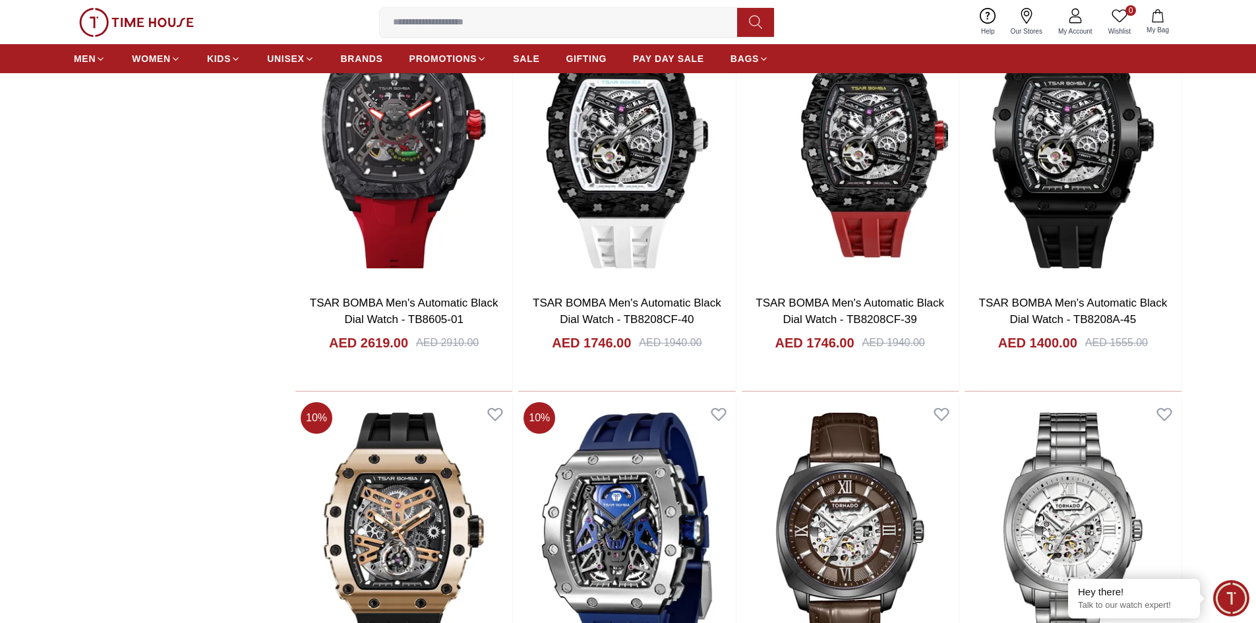
scroll to position [1648, 0]
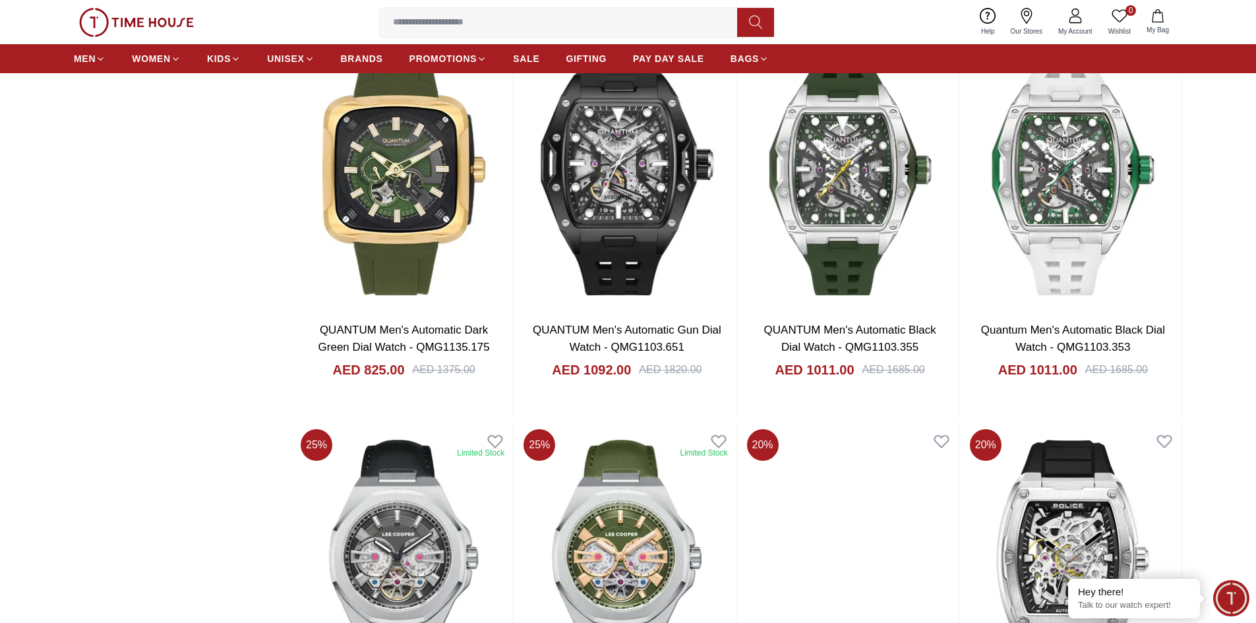
scroll to position [5537, 0]
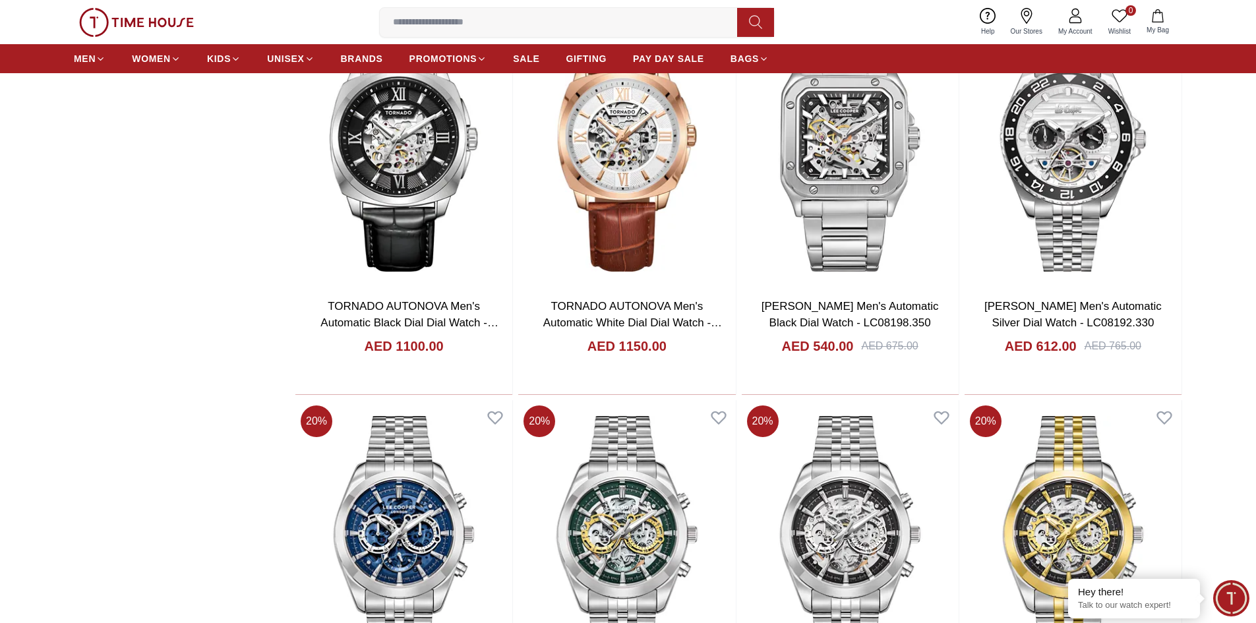
scroll to position [2162, 0]
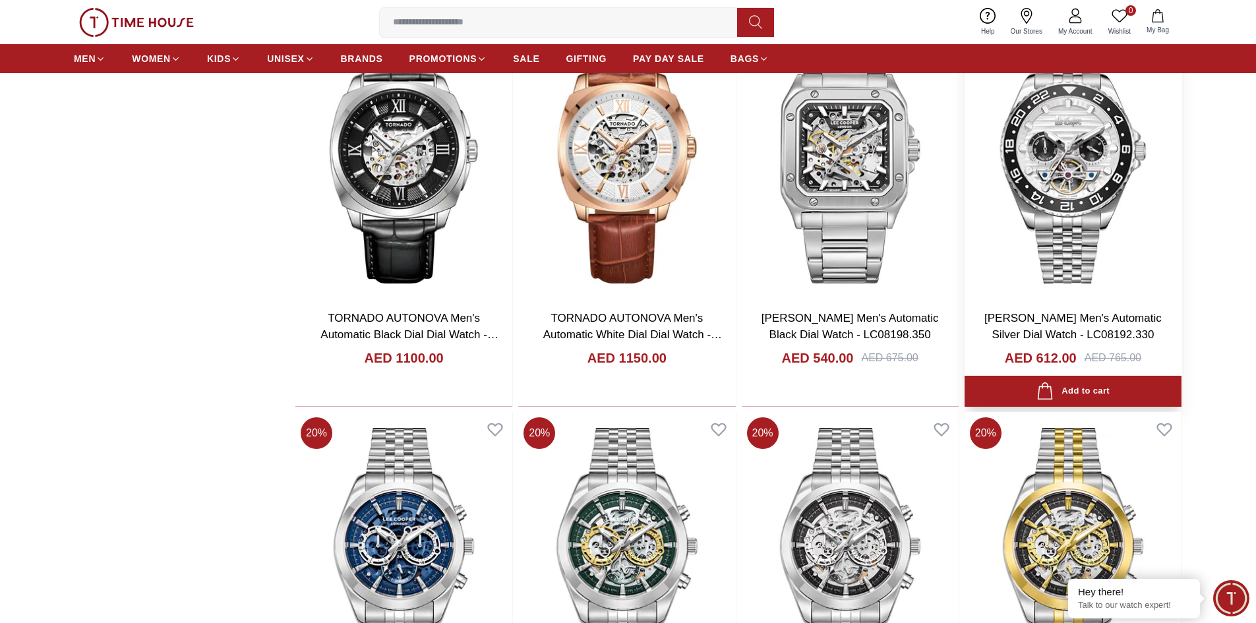
click at [1077, 161] on img at bounding box center [1072, 156] width 217 height 283
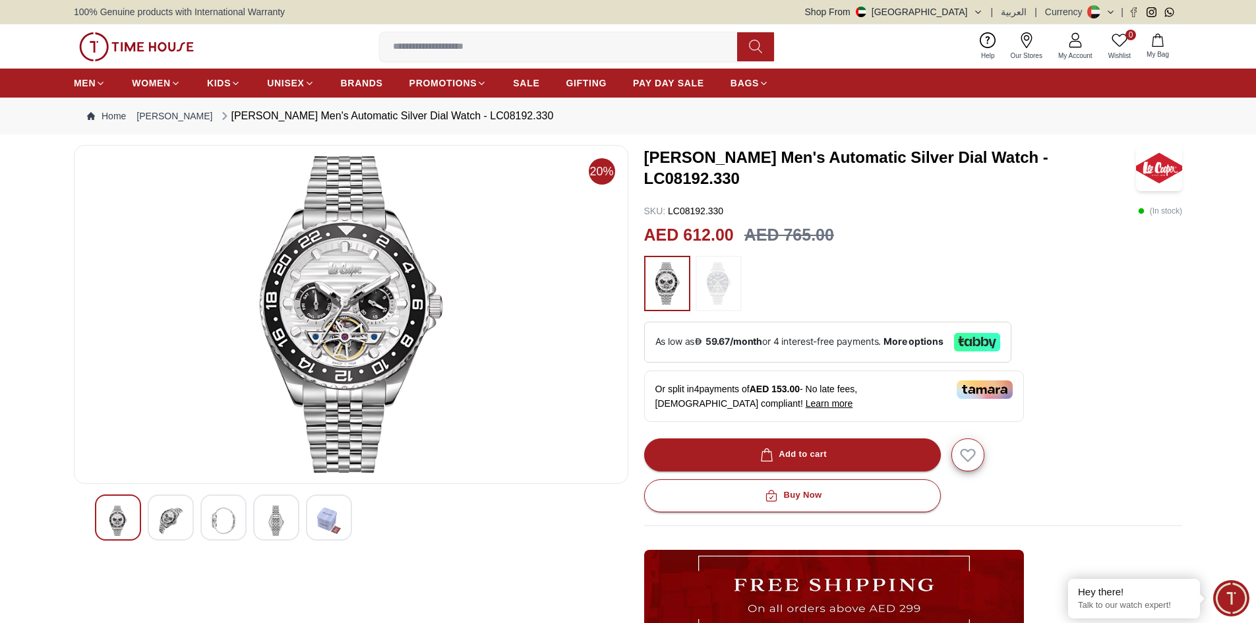
click at [339, 310] on img at bounding box center [351, 314] width 532 height 316
drag, startPoint x: 359, startPoint y: 295, endPoint x: 295, endPoint y: 345, distance: 81.2
click at [295, 345] on img at bounding box center [351, 314] width 532 height 316
click at [183, 511] on div at bounding box center [171, 517] width 46 height 46
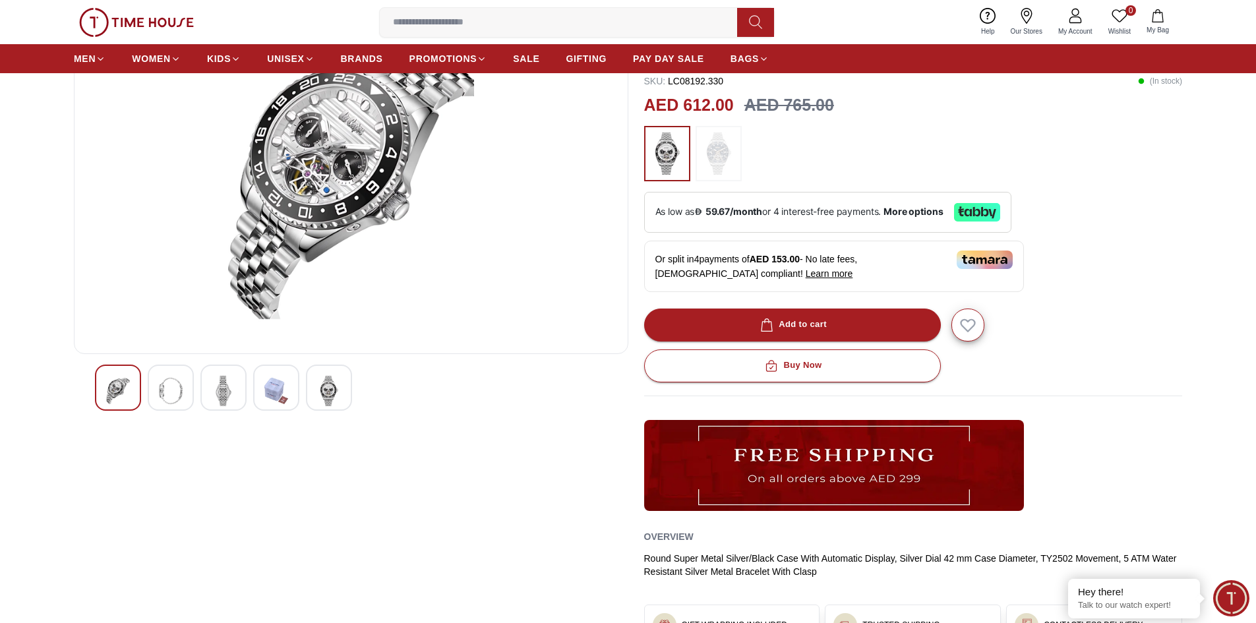
scroll to position [132, 0]
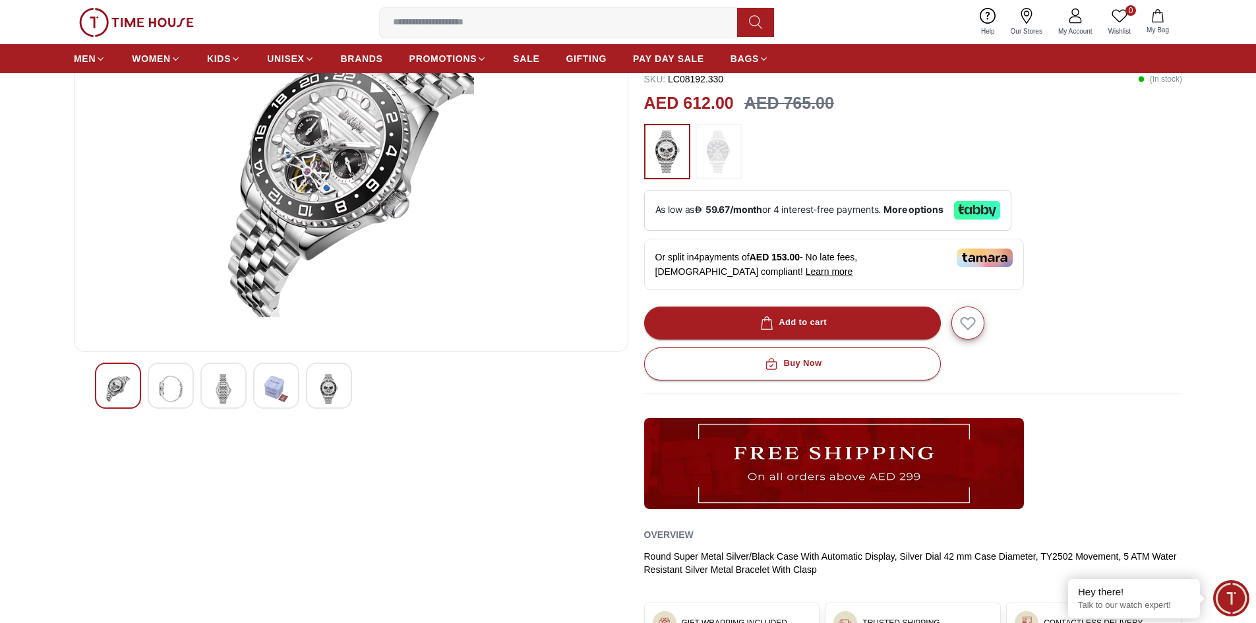
click at [172, 392] on img at bounding box center [171, 389] width 24 height 30
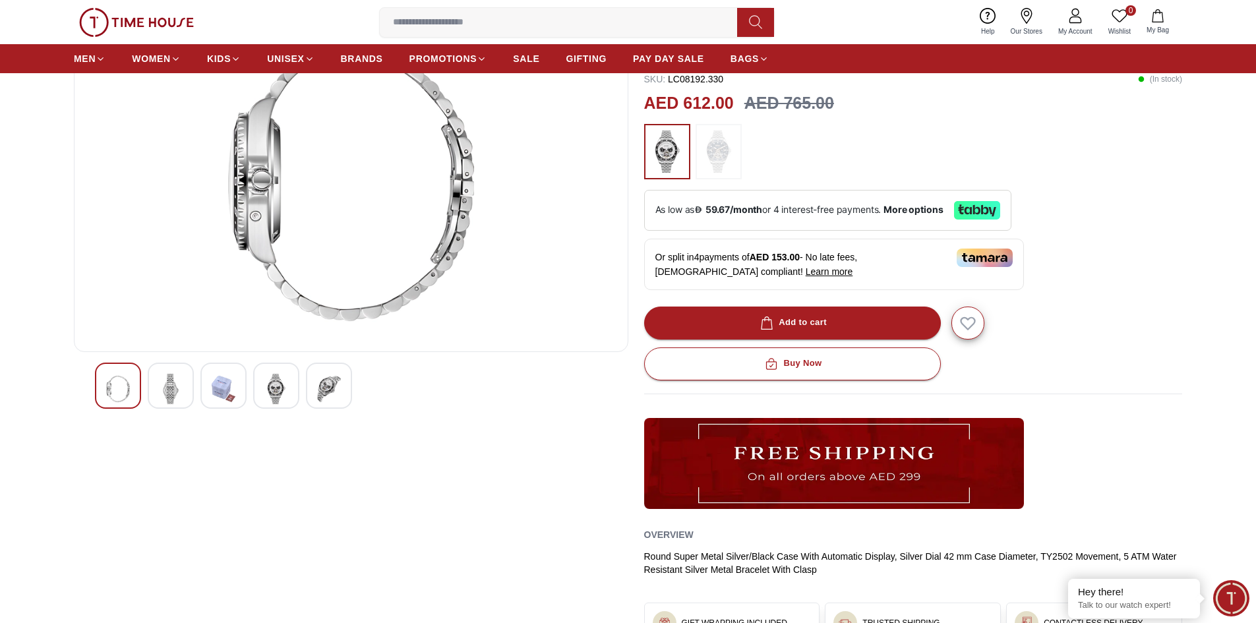
click at [218, 393] on img at bounding box center [224, 389] width 24 height 30
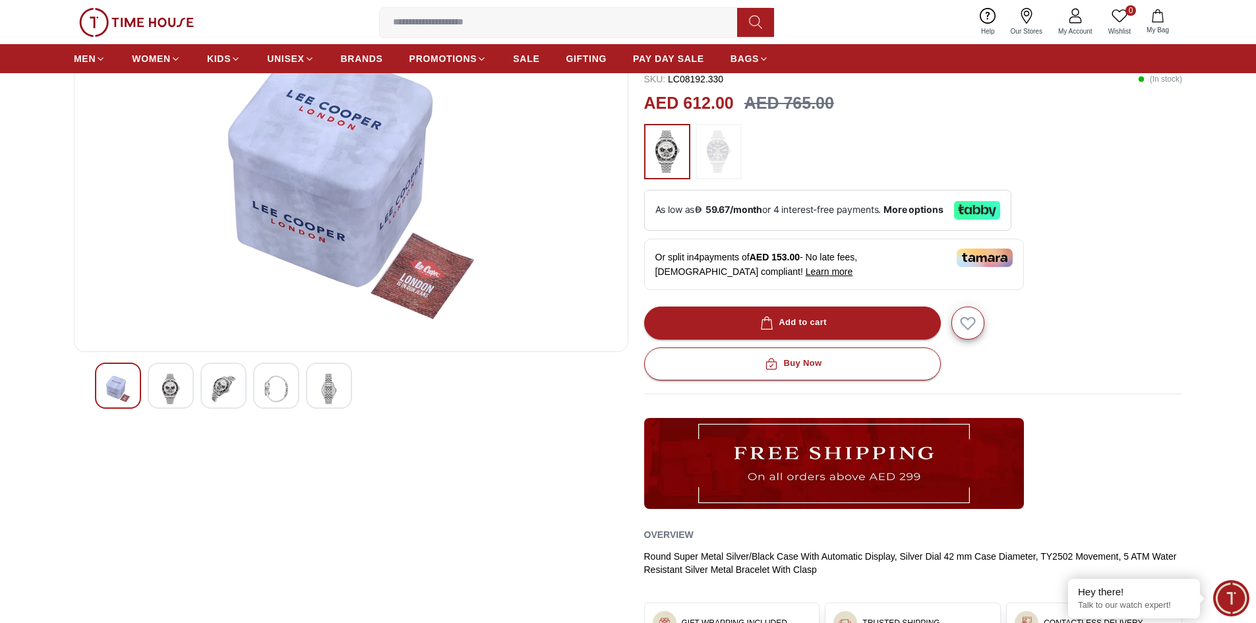
click at [267, 393] on img at bounding box center [276, 389] width 24 height 30
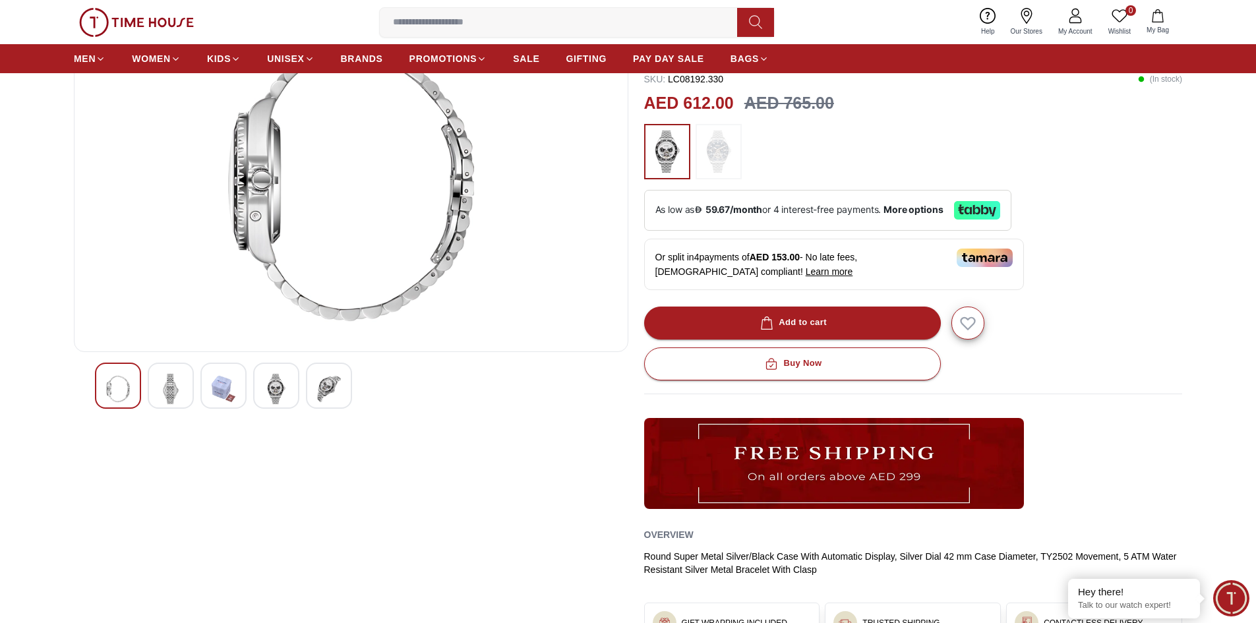
click at [316, 386] on div at bounding box center [329, 386] width 46 height 46
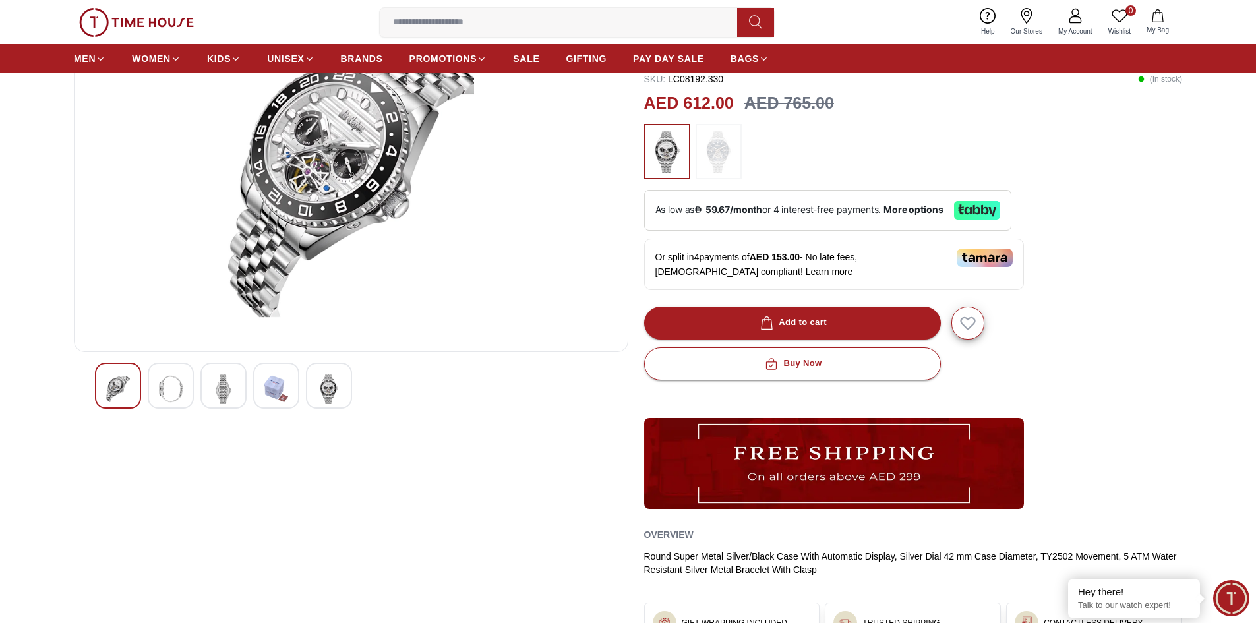
click at [233, 389] on img at bounding box center [224, 389] width 24 height 30
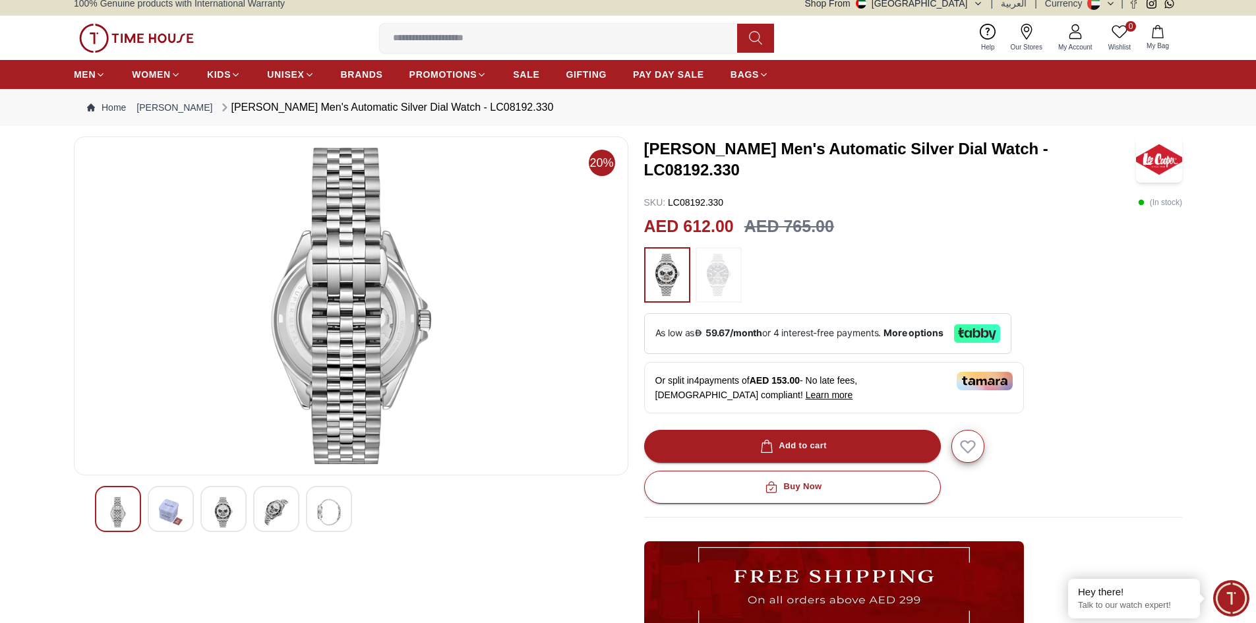
scroll to position [0, 0]
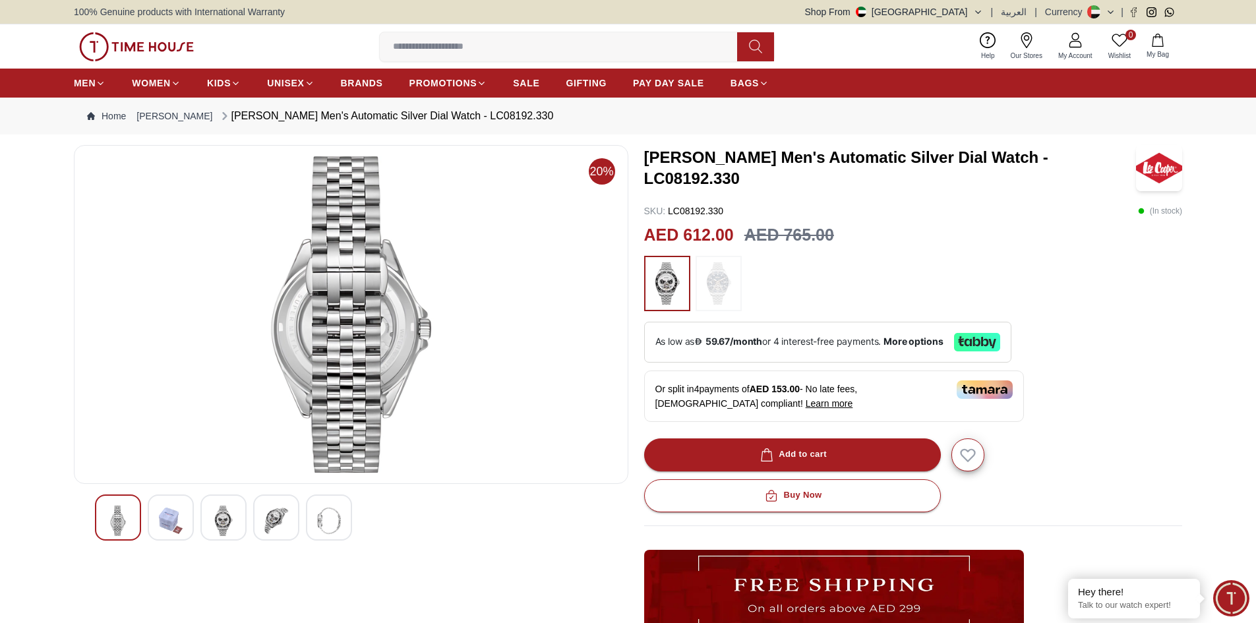
click at [327, 509] on img at bounding box center [329, 521] width 24 height 30
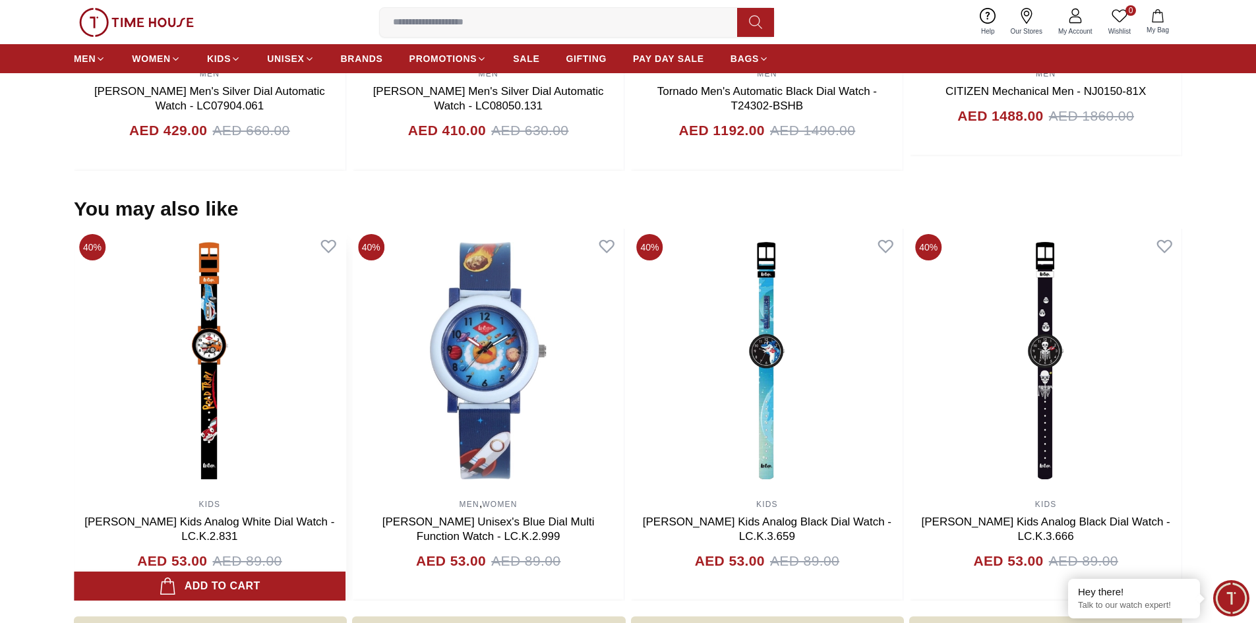
scroll to position [1186, 0]
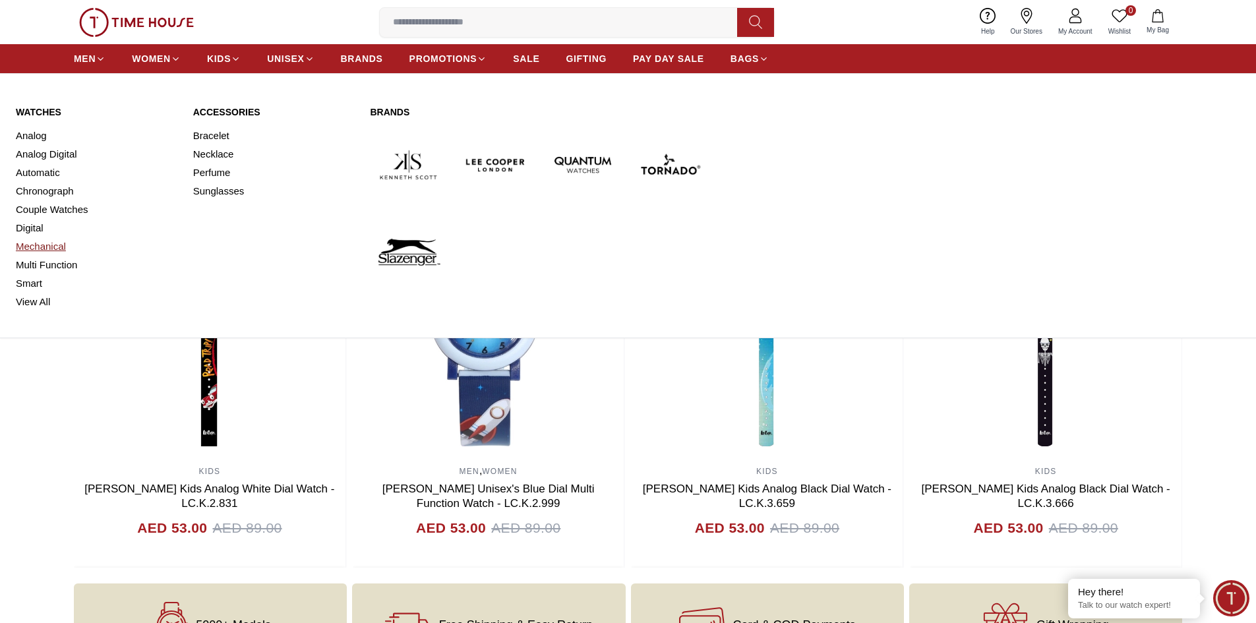
click at [44, 247] on link "Mechanical" at bounding box center [96, 246] width 161 height 18
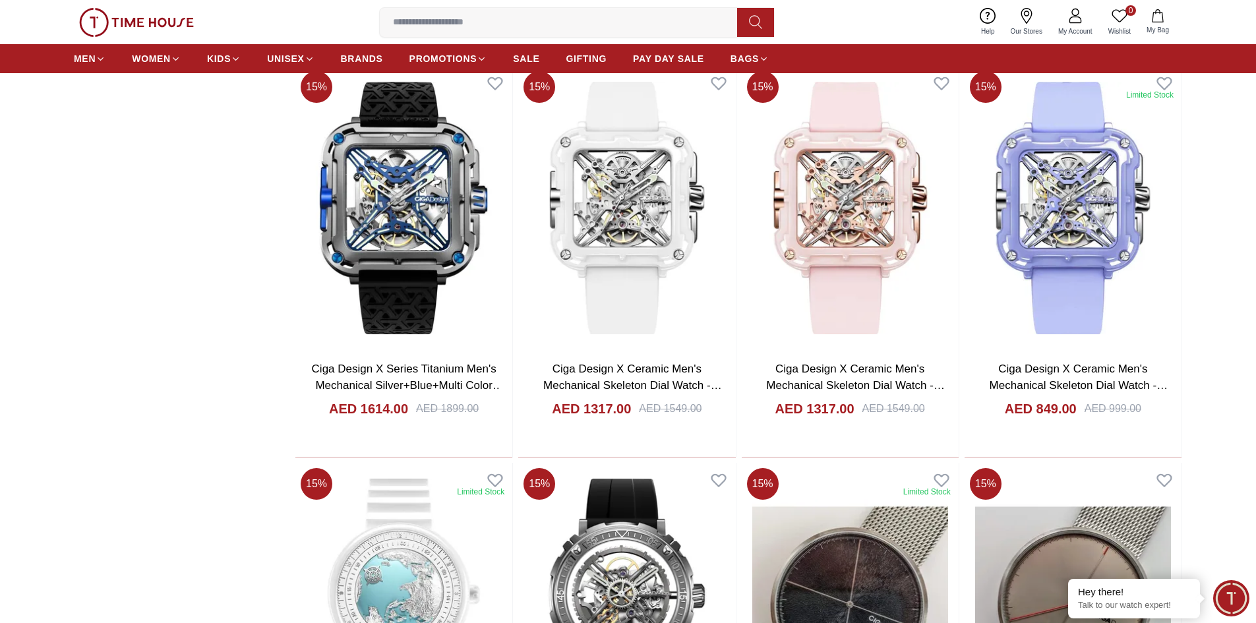
scroll to position [1648, 0]
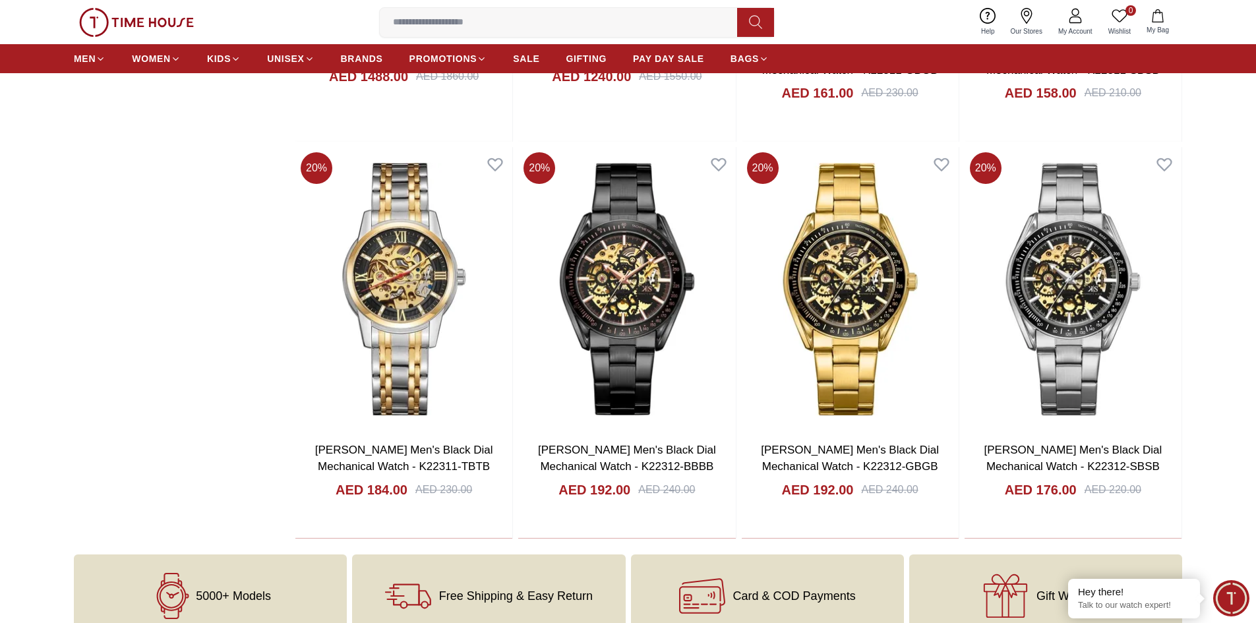
scroll to position [4746, 0]
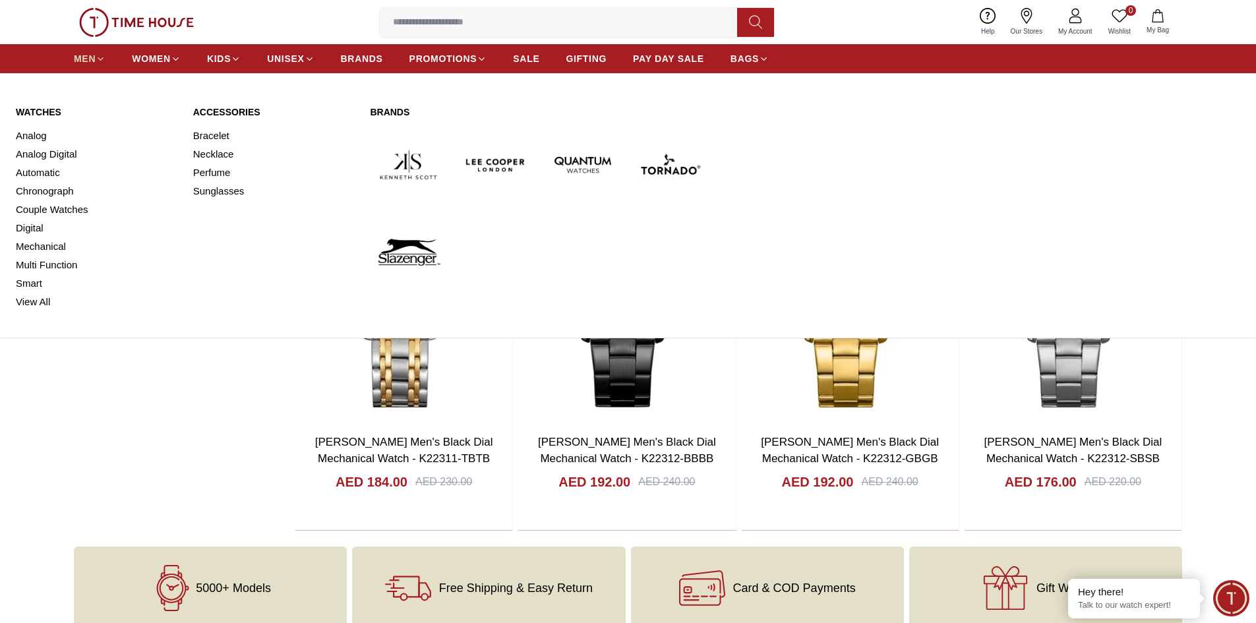
click at [91, 59] on span "MEN" at bounding box center [85, 58] width 22 height 13
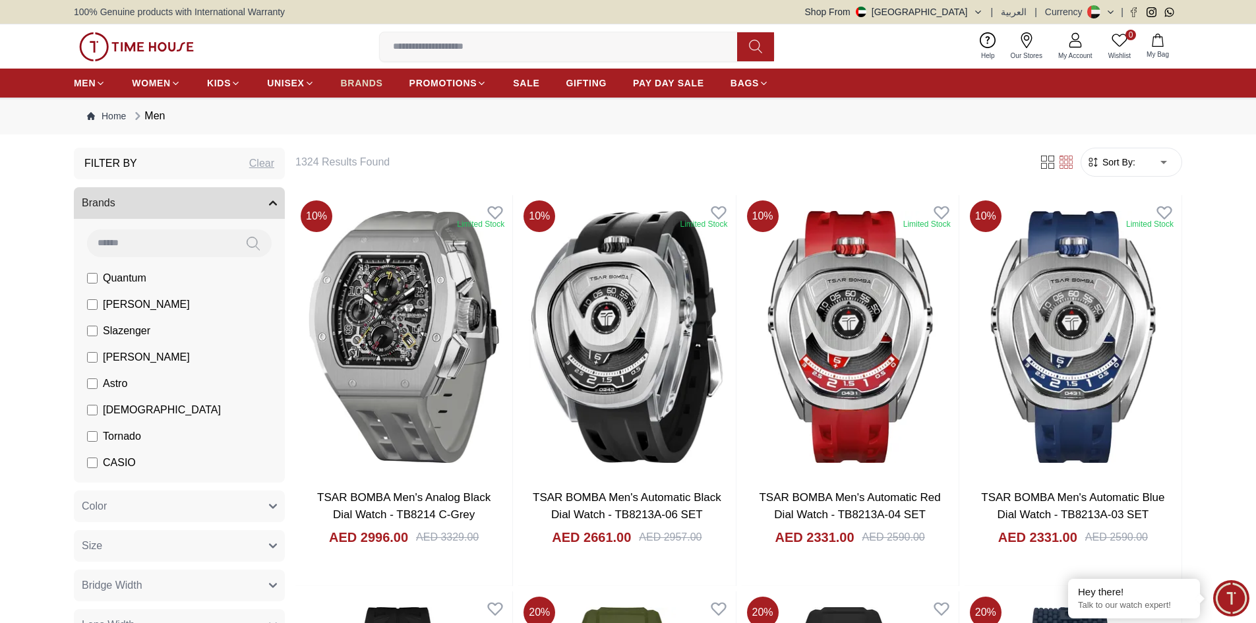
click at [367, 82] on span "BRANDS" at bounding box center [362, 82] width 42 height 13
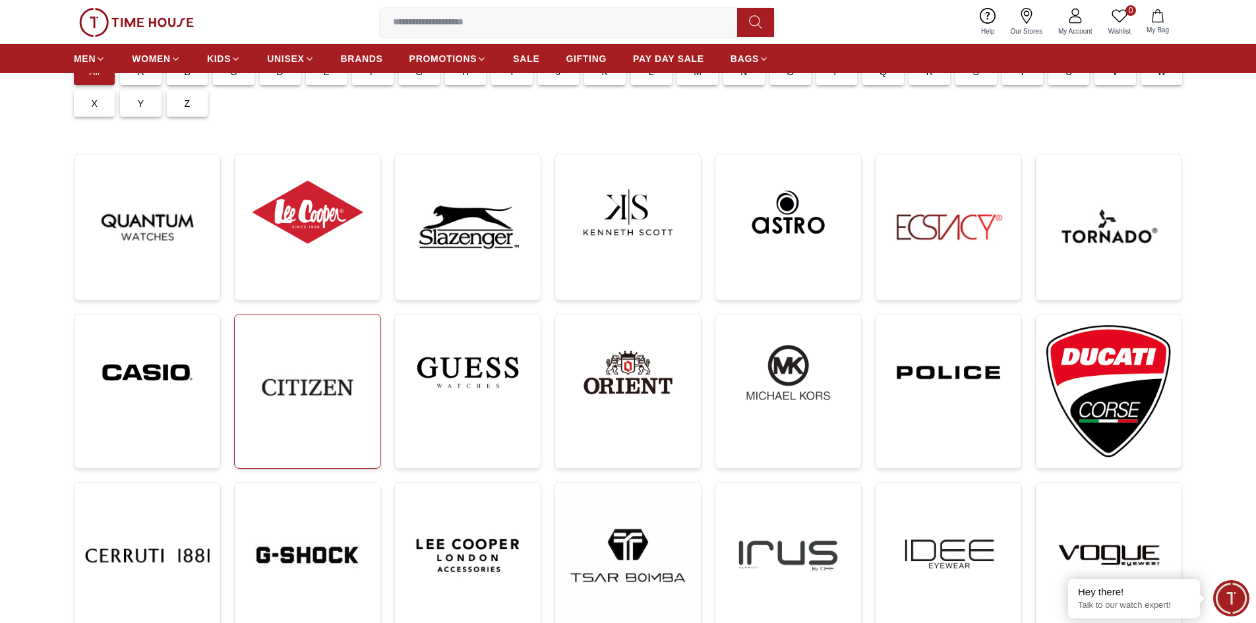
scroll to position [132, 0]
click at [173, 376] on img at bounding box center [147, 371] width 125 height 95
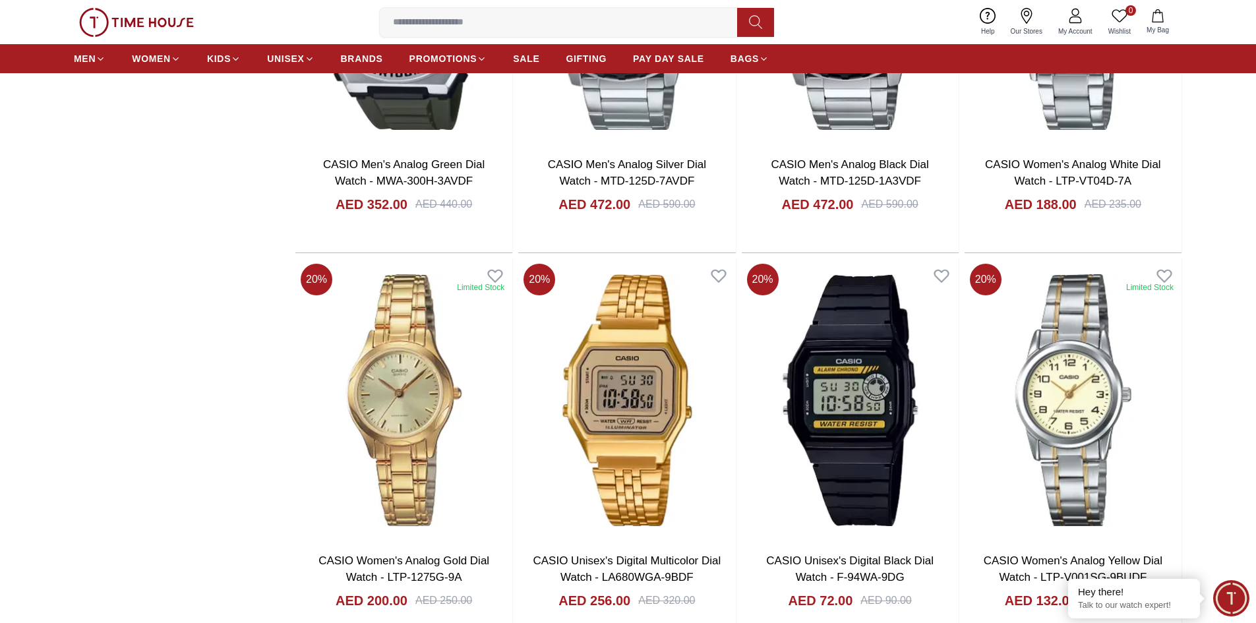
scroll to position [2307, 0]
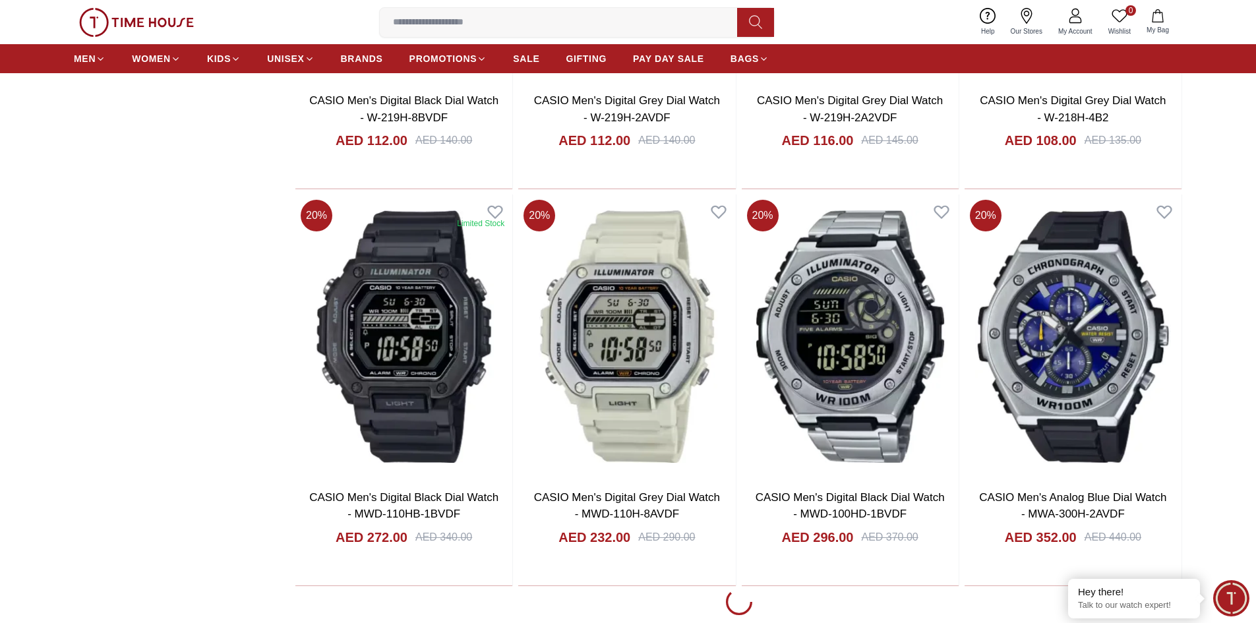
scroll to position [6130, 0]
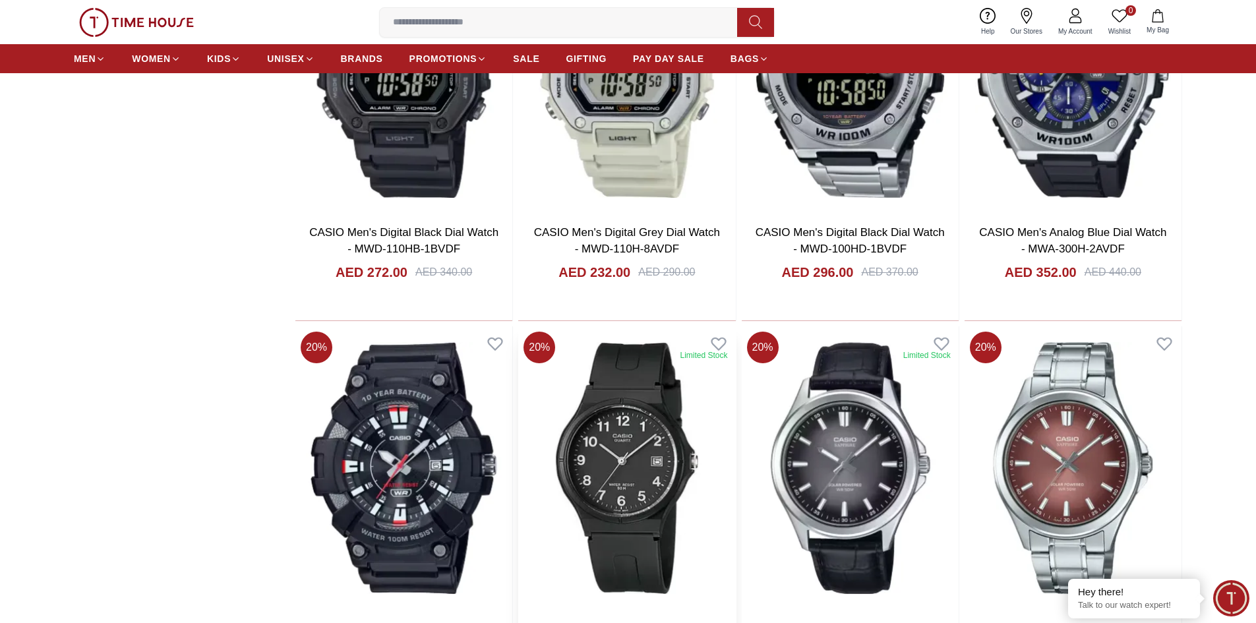
scroll to position [6629, 0]
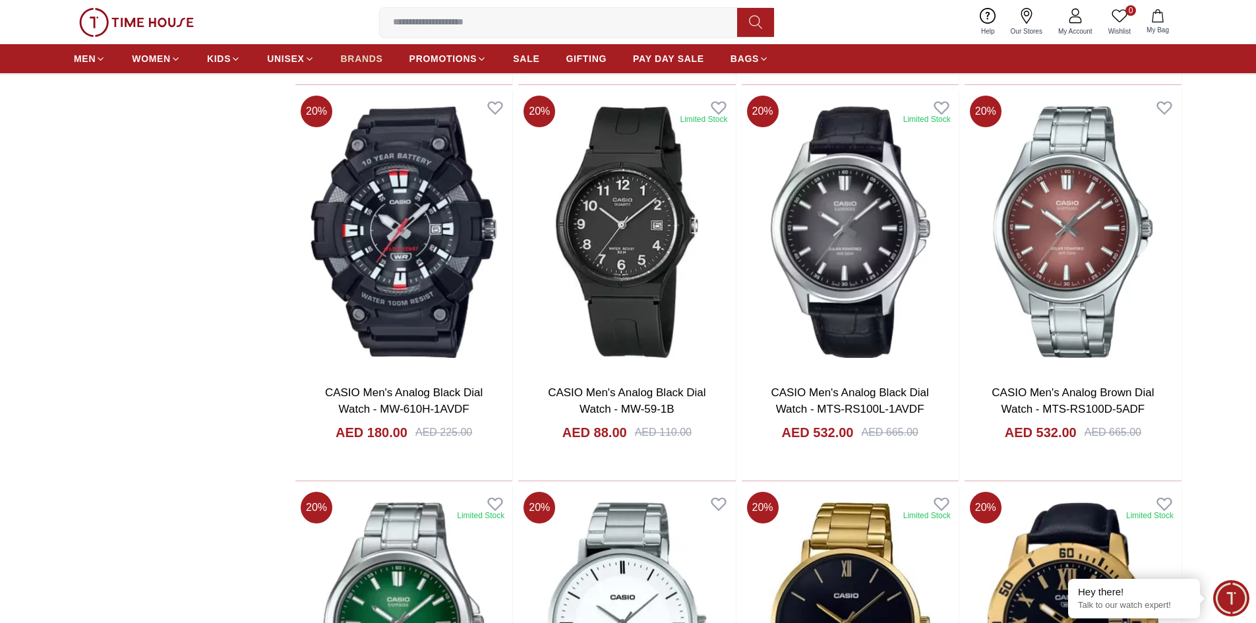
click at [357, 62] on span "BRANDS" at bounding box center [362, 58] width 42 height 13
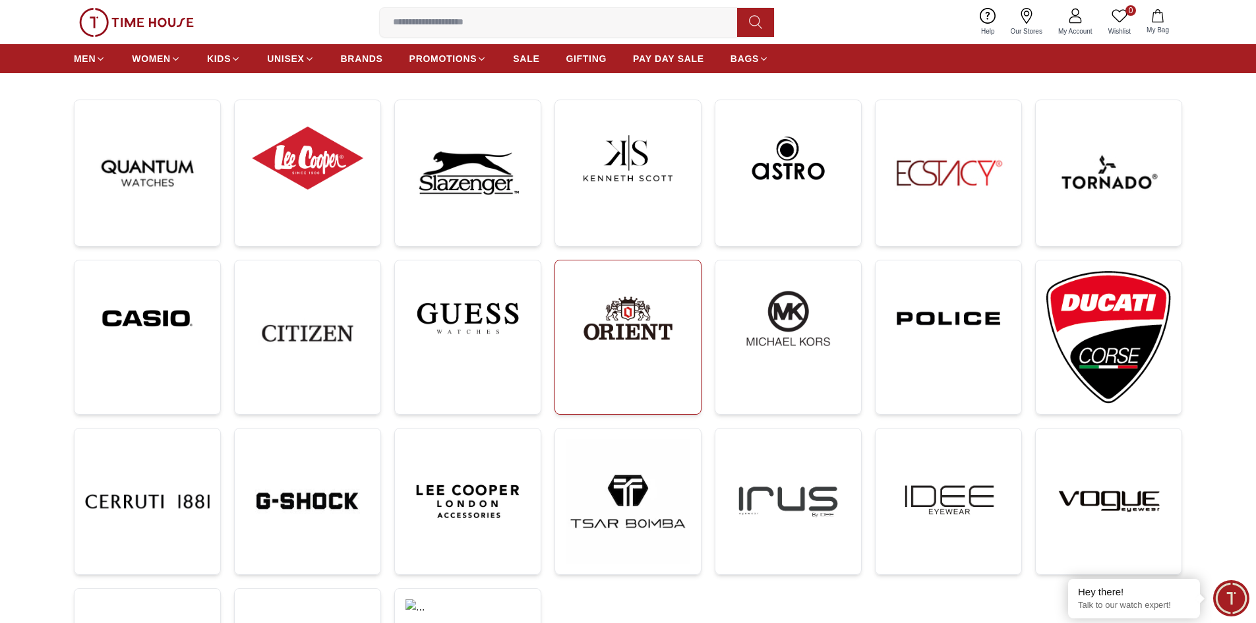
scroll to position [198, 0]
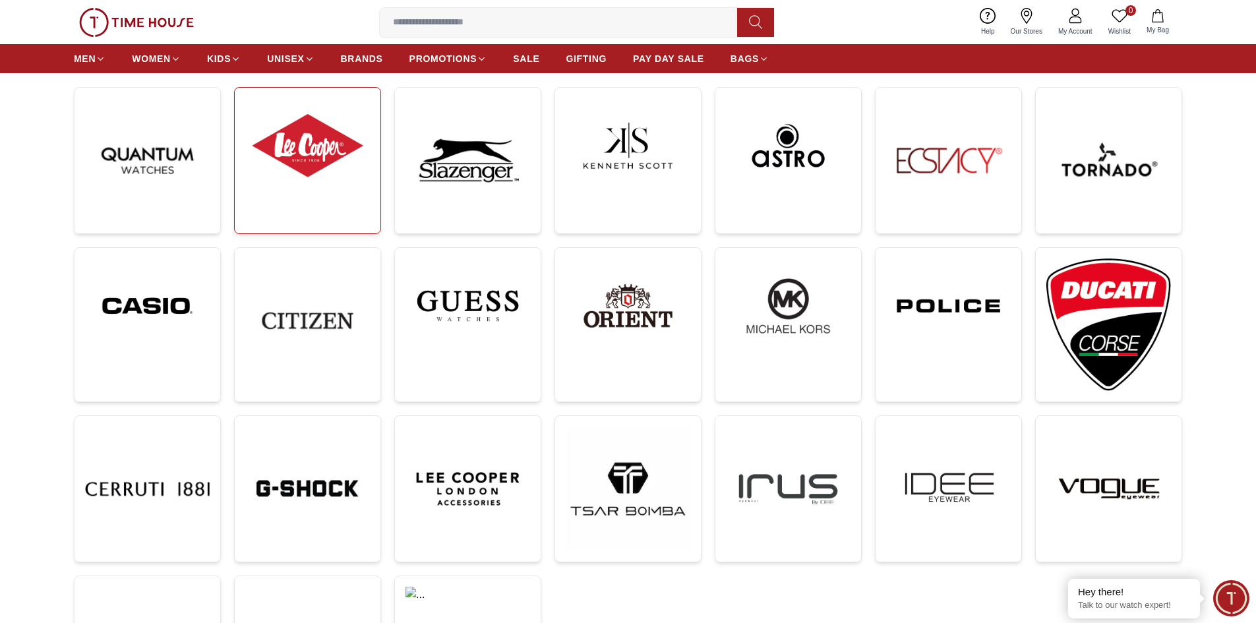
click at [301, 155] on img at bounding box center [307, 145] width 125 height 95
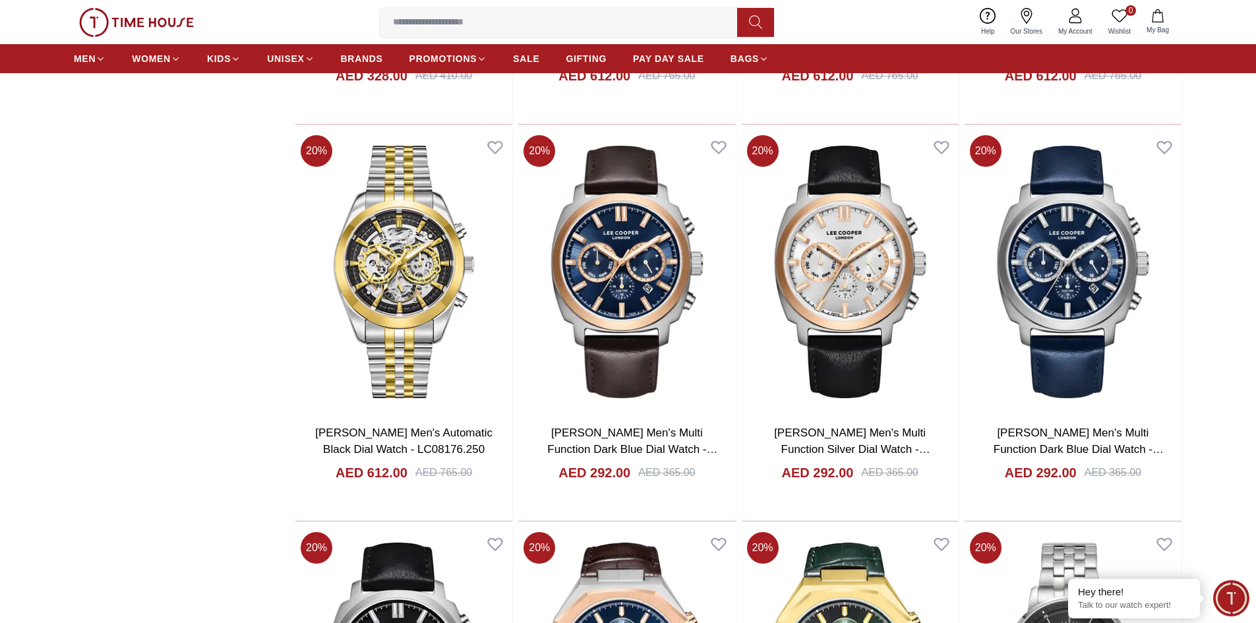
scroll to position [2175, 0]
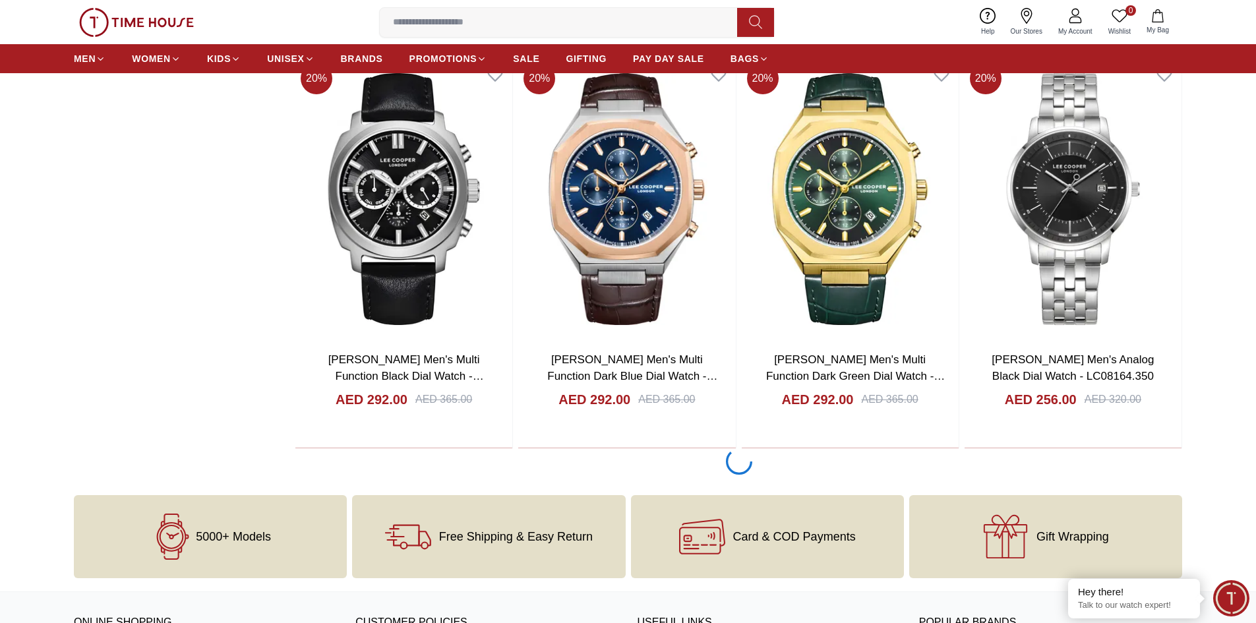
scroll to position [2439, 0]
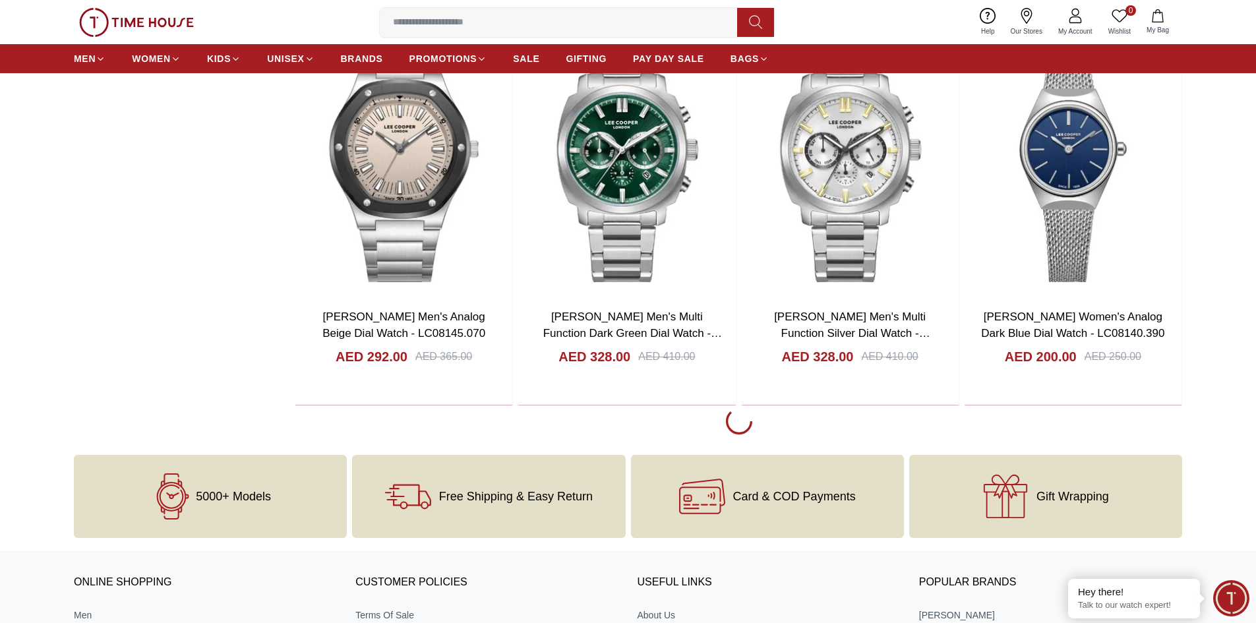
scroll to position [6328, 0]
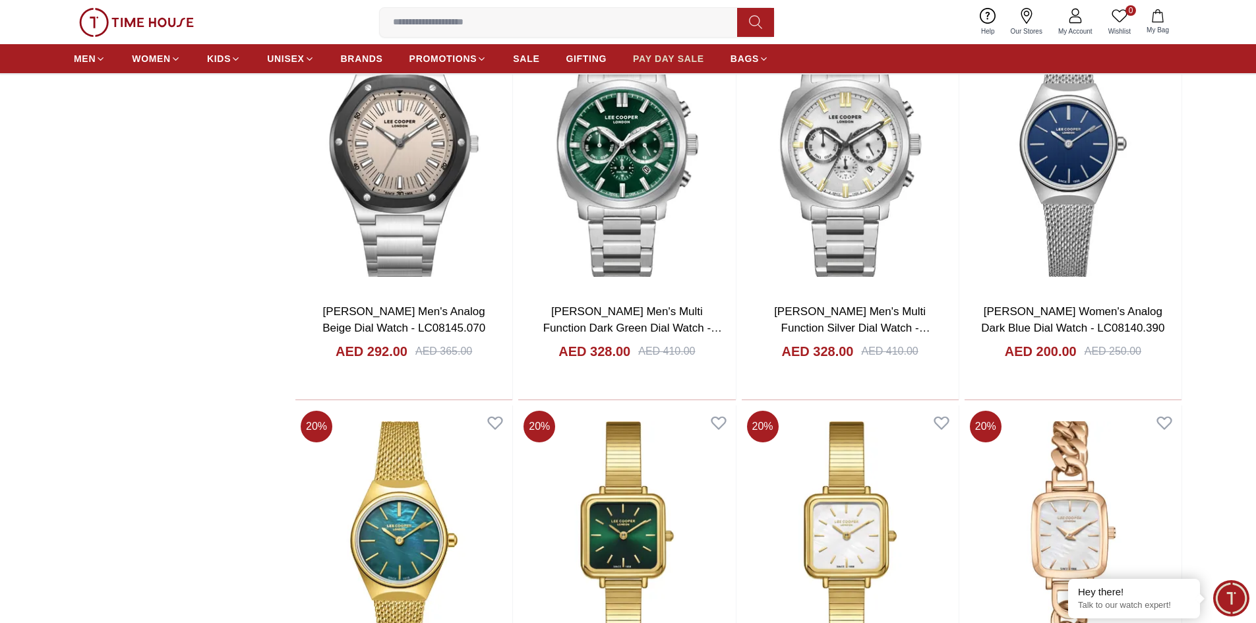
click at [672, 60] on span "PAY DAY SALE" at bounding box center [668, 58] width 71 height 13
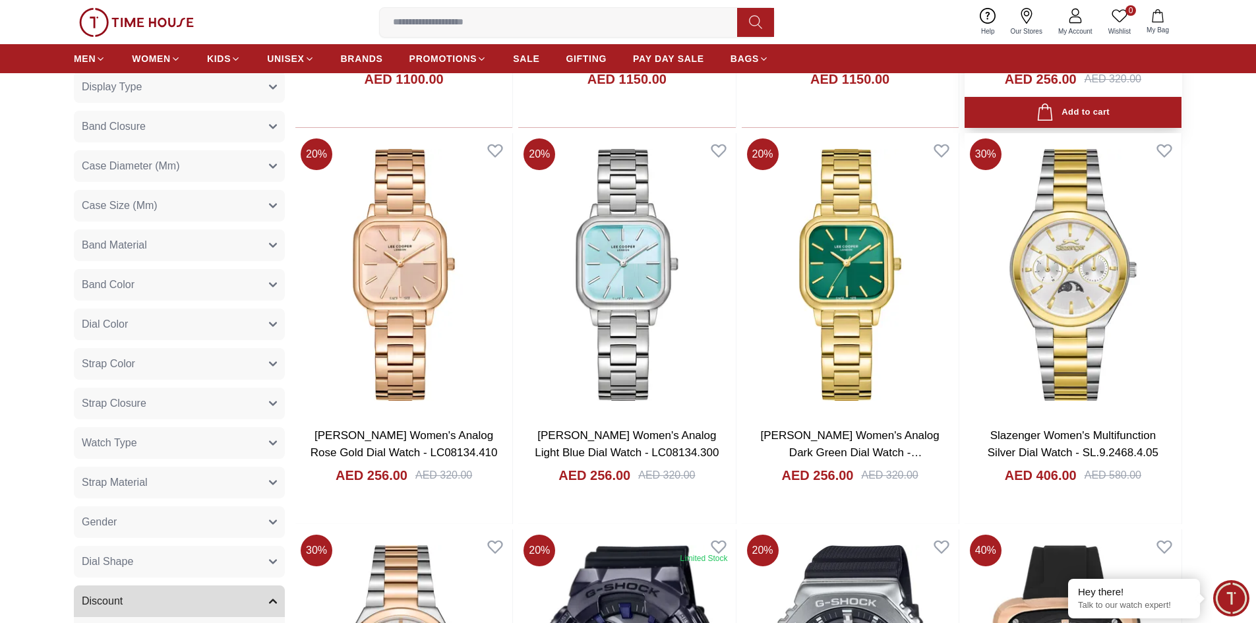
scroll to position [1186, 0]
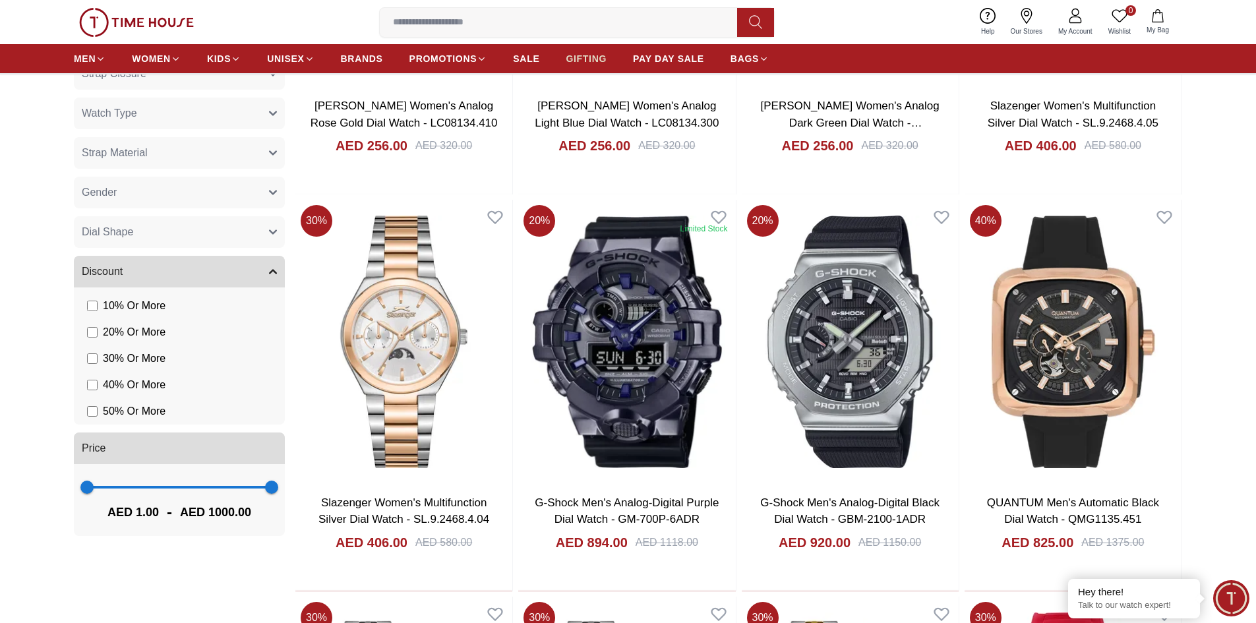
click at [592, 57] on span "GIFTING" at bounding box center [586, 58] width 41 height 13
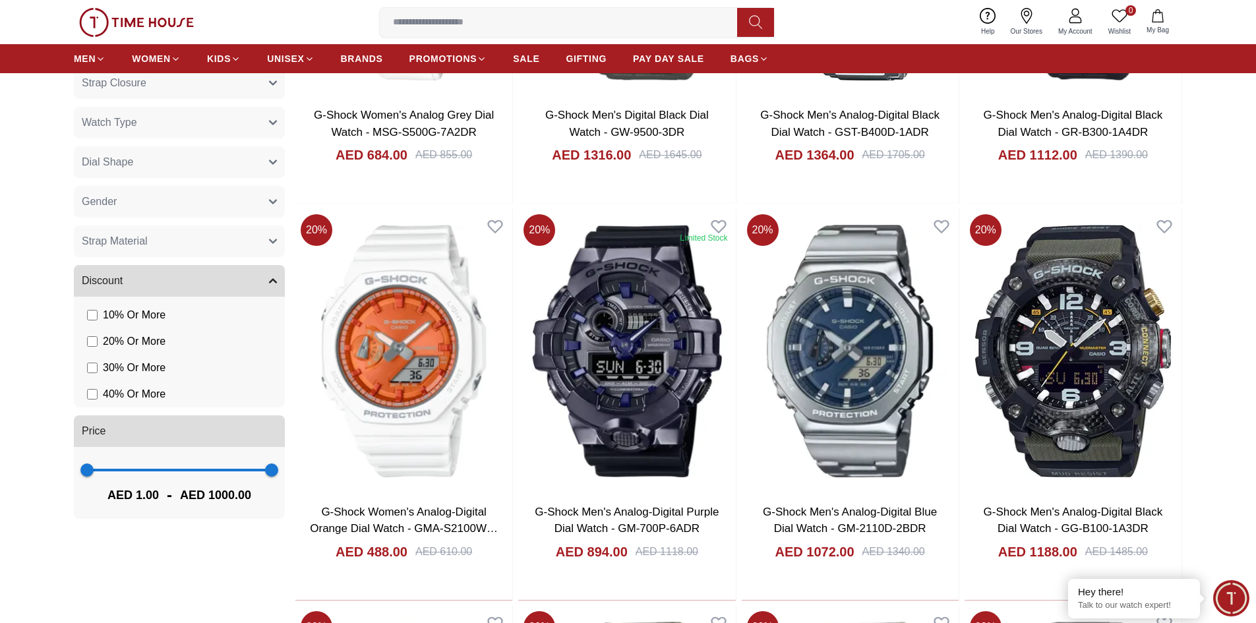
scroll to position [1384, 0]
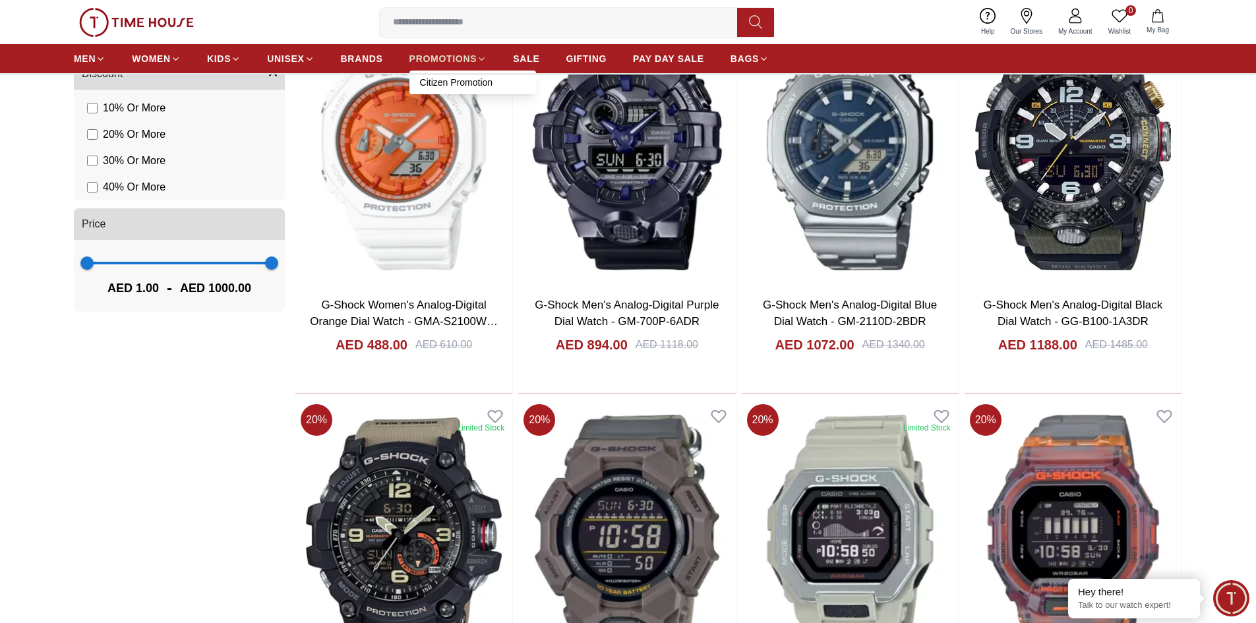
click at [463, 51] on link "PROMOTIONS" at bounding box center [448, 59] width 78 height 24
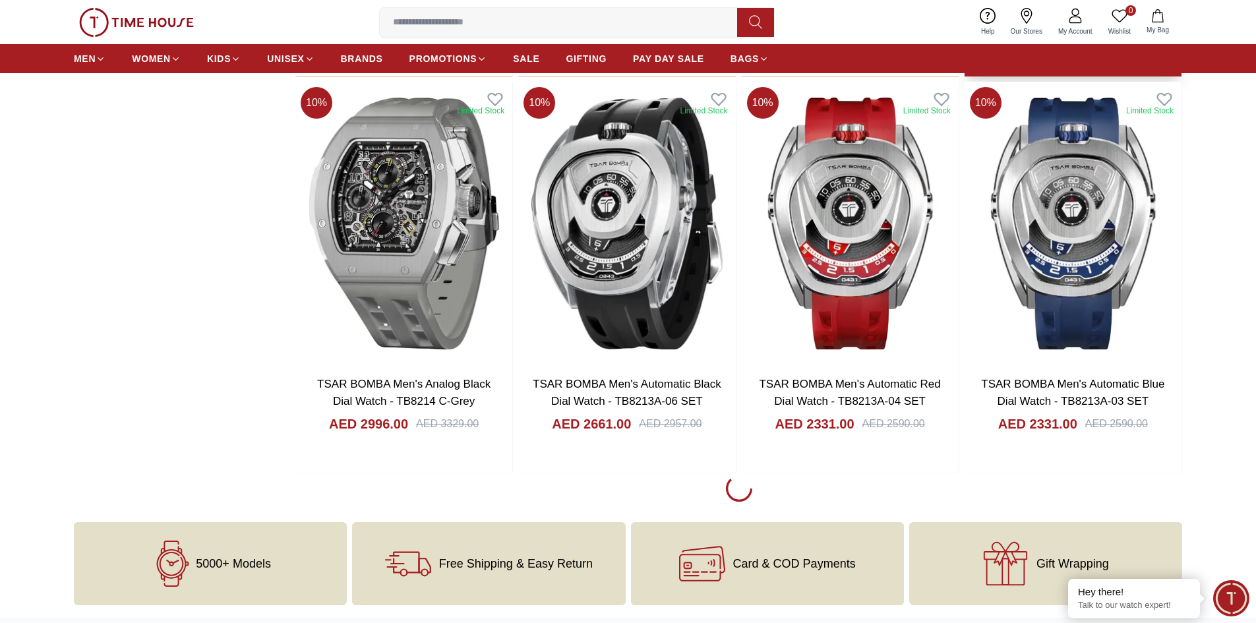
scroll to position [1780, 0]
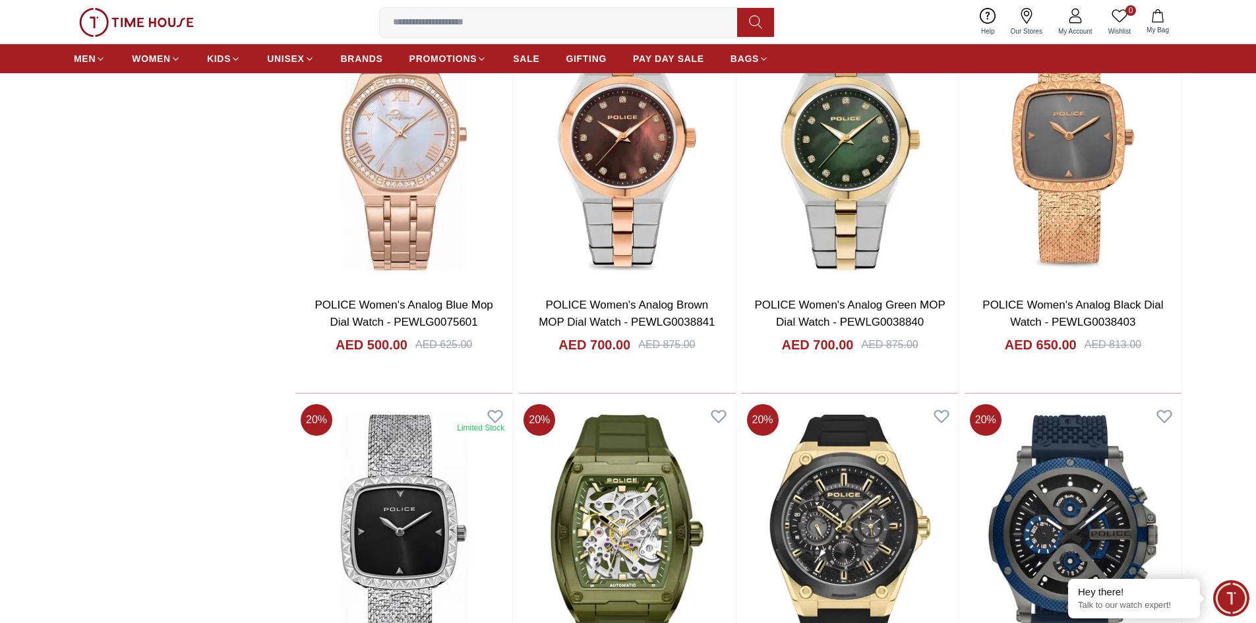
scroll to position [3625, 0]
